Goal: Complete application form

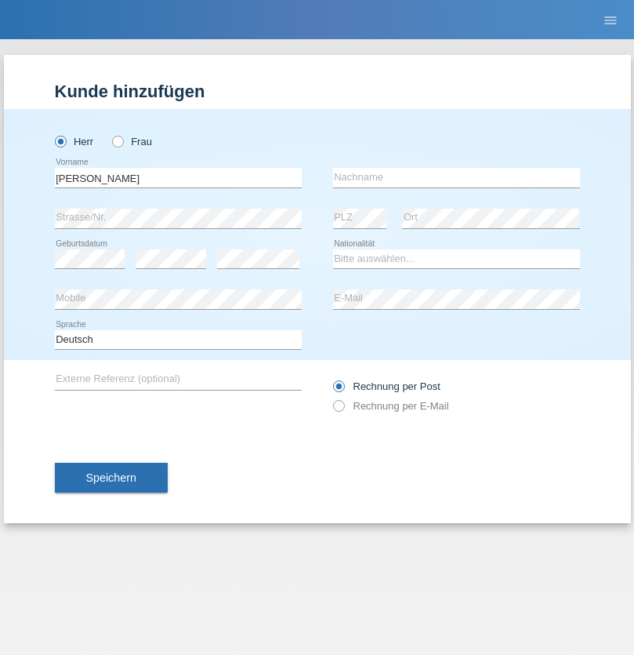
type input "[PERSON_NAME]"
click at [456, 177] on input "text" at bounding box center [456, 178] width 247 height 20
type input "[PERSON_NAME]"
select select "CH"
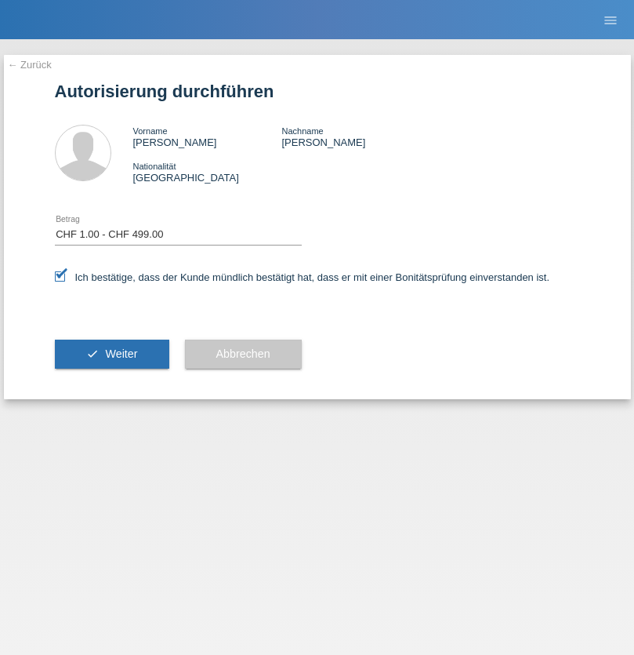
select select "1"
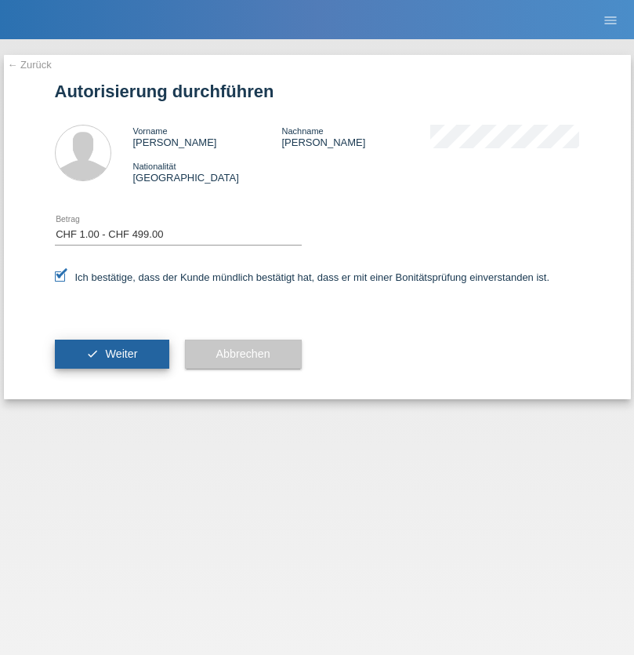
click at [111, 354] on span "Weiter" at bounding box center [121, 353] width 32 height 13
